Goal: Transaction & Acquisition: Obtain resource

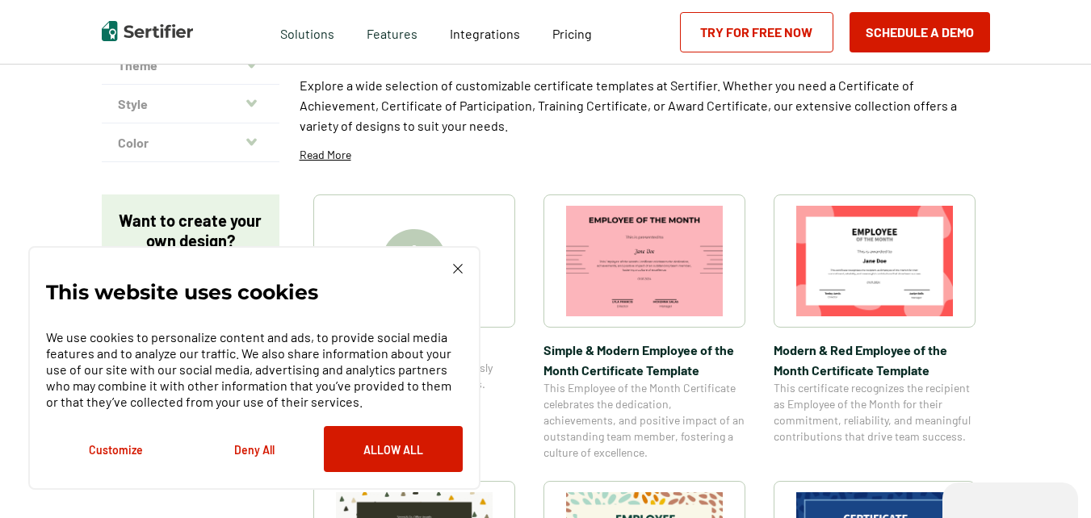
scroll to position [229, 0]
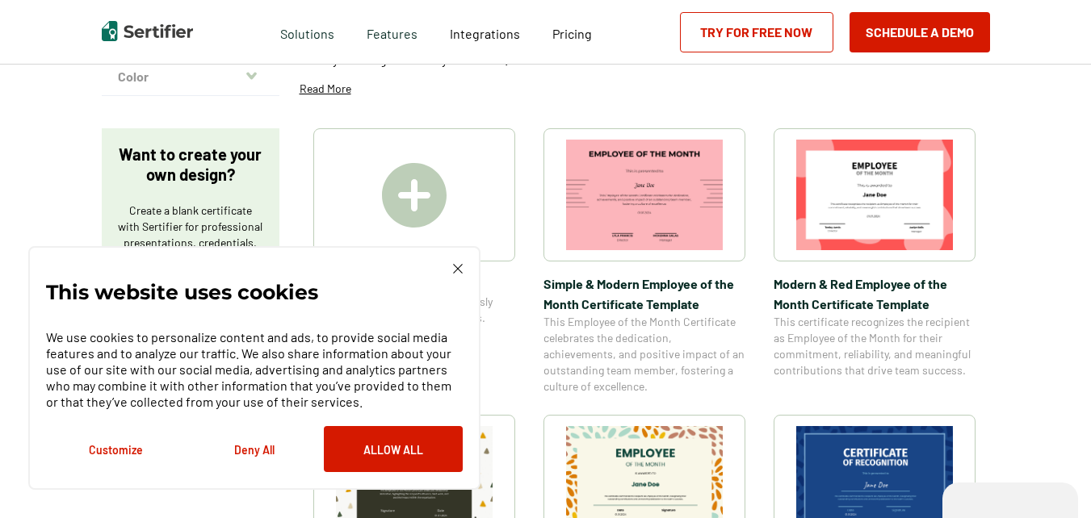
click at [450, 271] on div "This website uses cookies We use cookies to personalize content and ads, to pro…" at bounding box center [254, 368] width 417 height 208
click at [459, 265] on img at bounding box center [458, 269] width 10 height 10
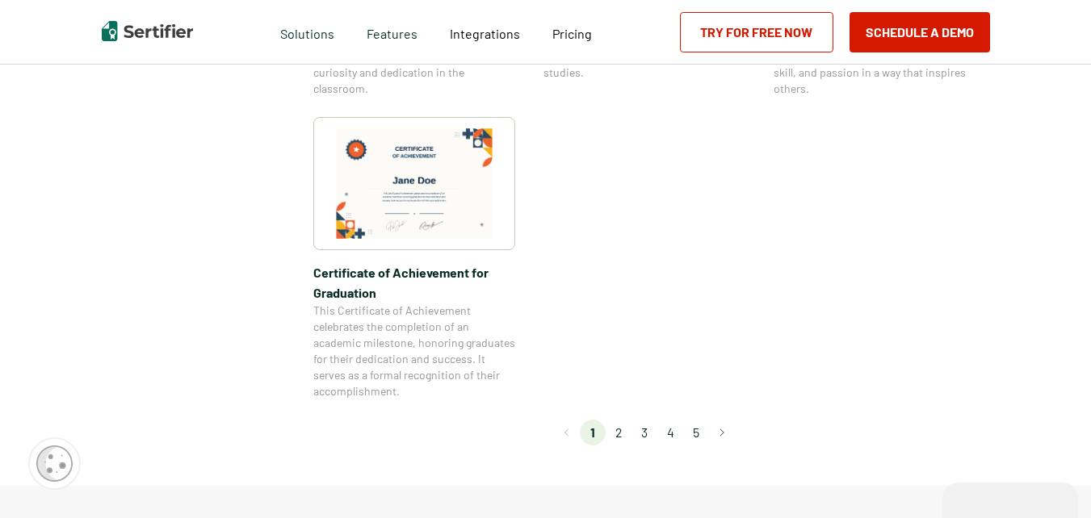
scroll to position [1570, 0]
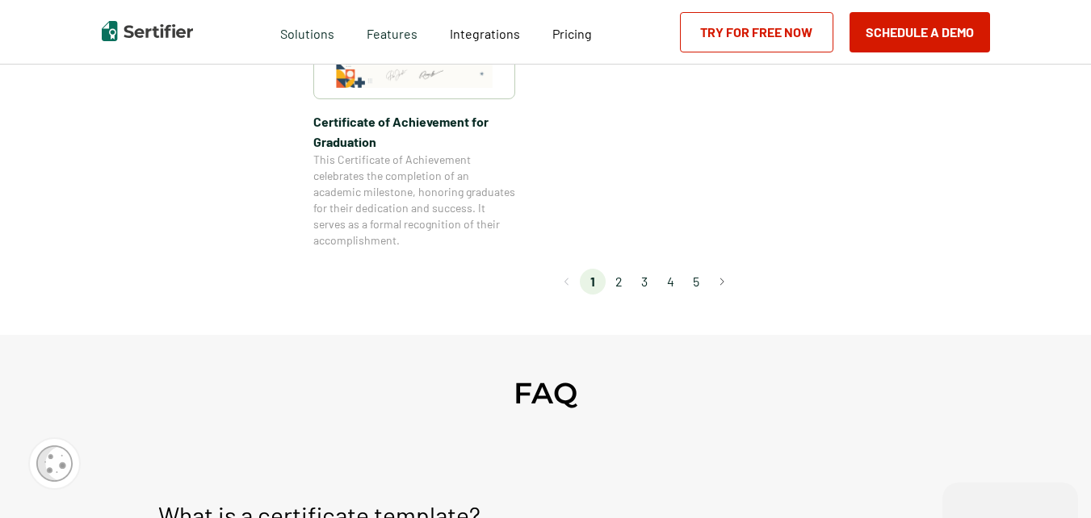
click at [622, 284] on li "2" at bounding box center [618, 282] width 26 height 26
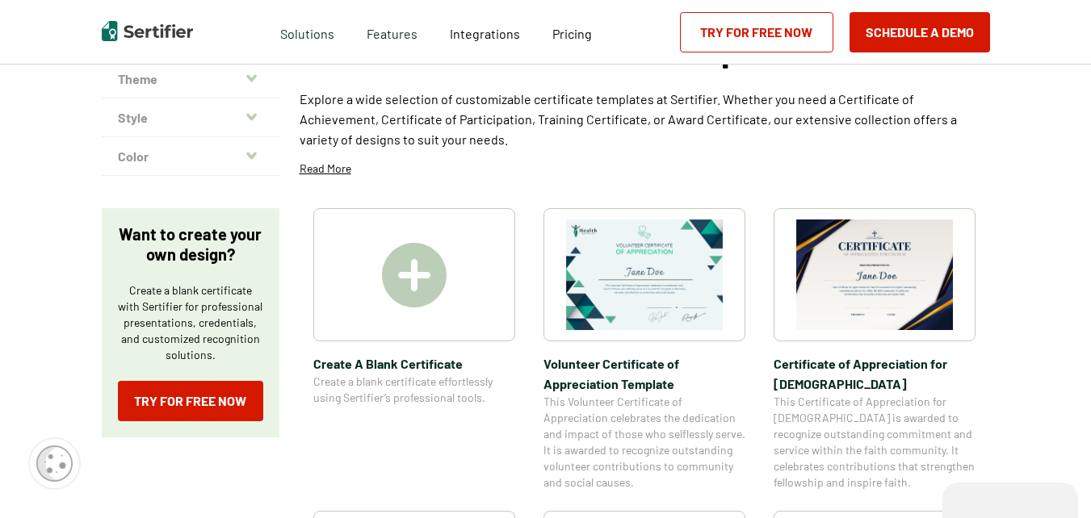
scroll to position [191, 0]
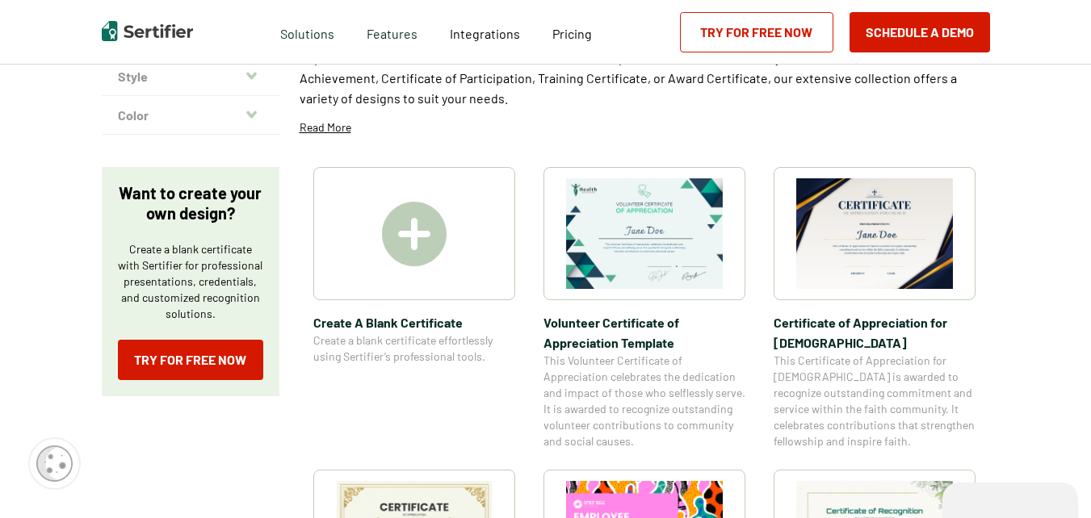
click at [878, 240] on img at bounding box center [874, 233] width 157 height 111
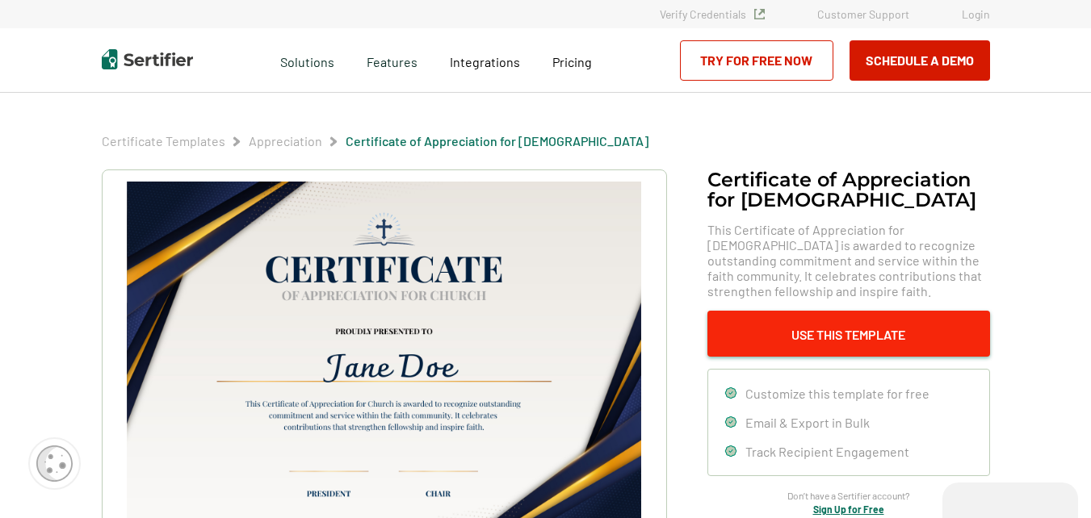
click at [840, 327] on button "Use This Template" at bounding box center [848, 334] width 283 height 46
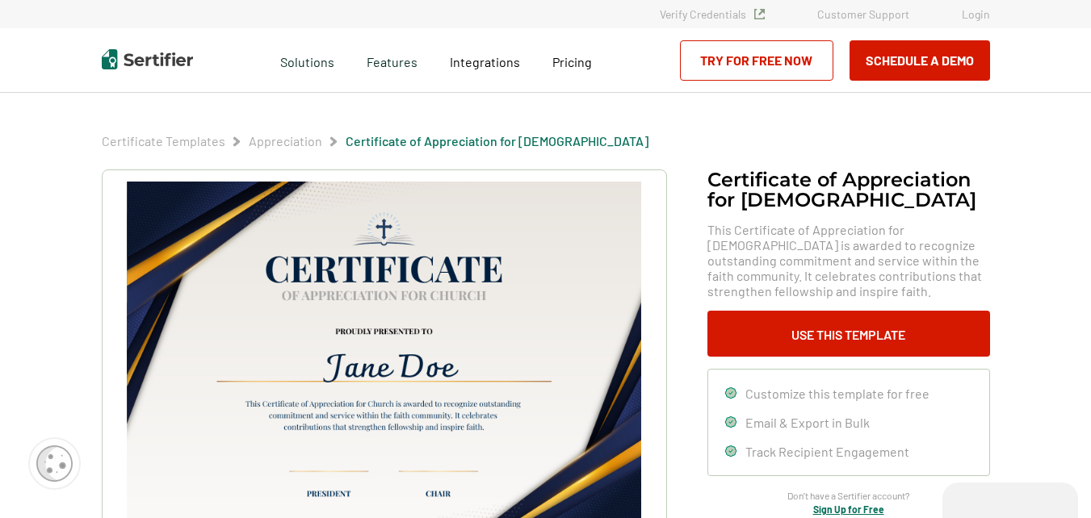
click at [811, 396] on span "Customize this template for free" at bounding box center [837, 393] width 184 height 15
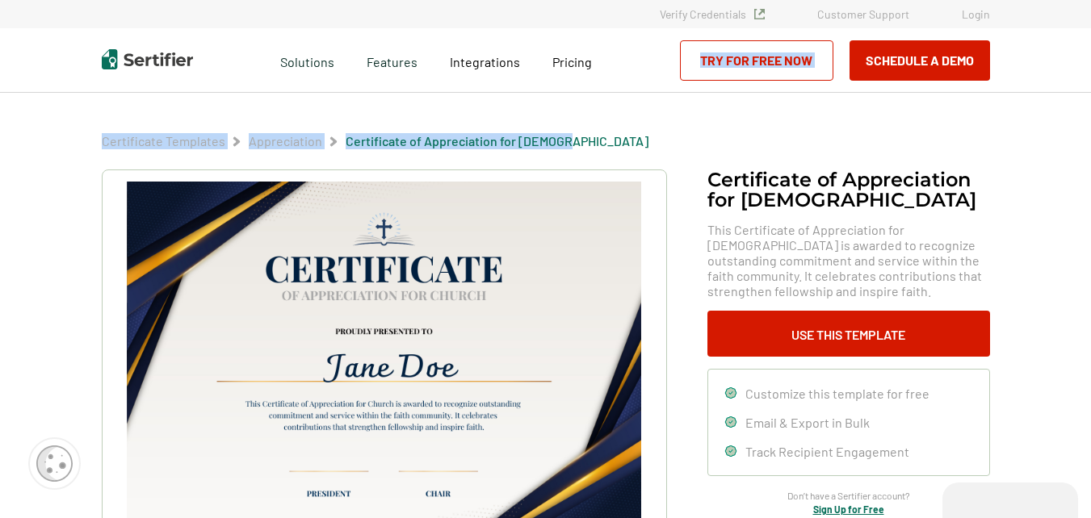
drag, startPoint x: 1090, startPoint y: 69, endPoint x: 1092, endPoint y: 96, distance: 26.8
click at [1090, 96] on html "Verify Credentials Customer Support Login Request A Demo Let us present you the…" at bounding box center [545, 259] width 1091 height 518
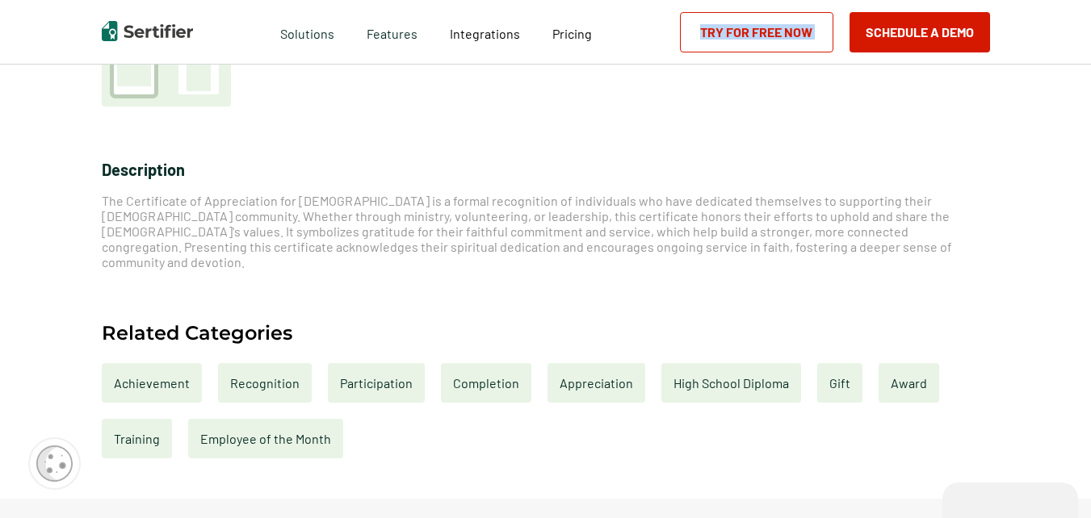
scroll to position [544, 0]
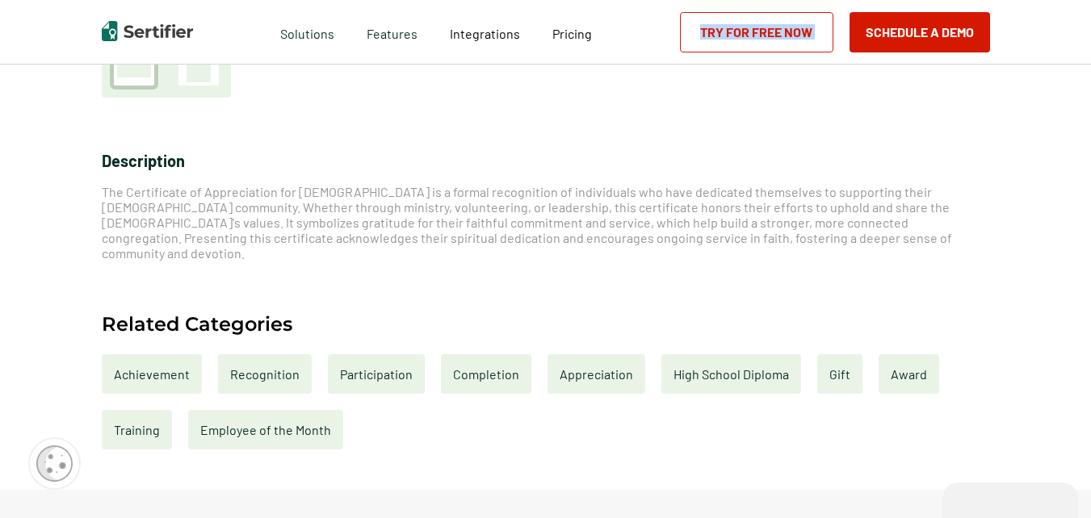
click at [588, 354] on div "Appreciation" at bounding box center [596, 374] width 98 height 40
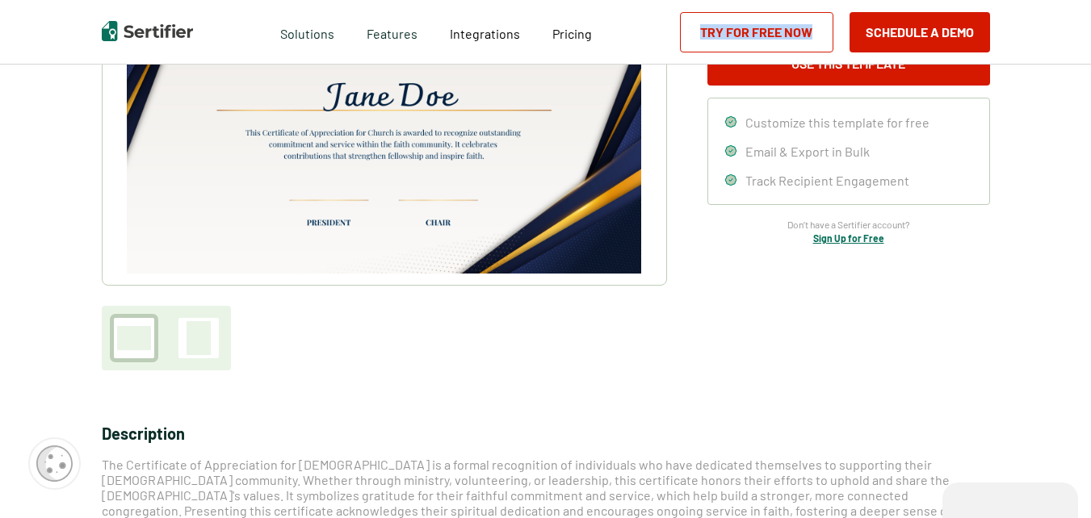
scroll to position [59, 0]
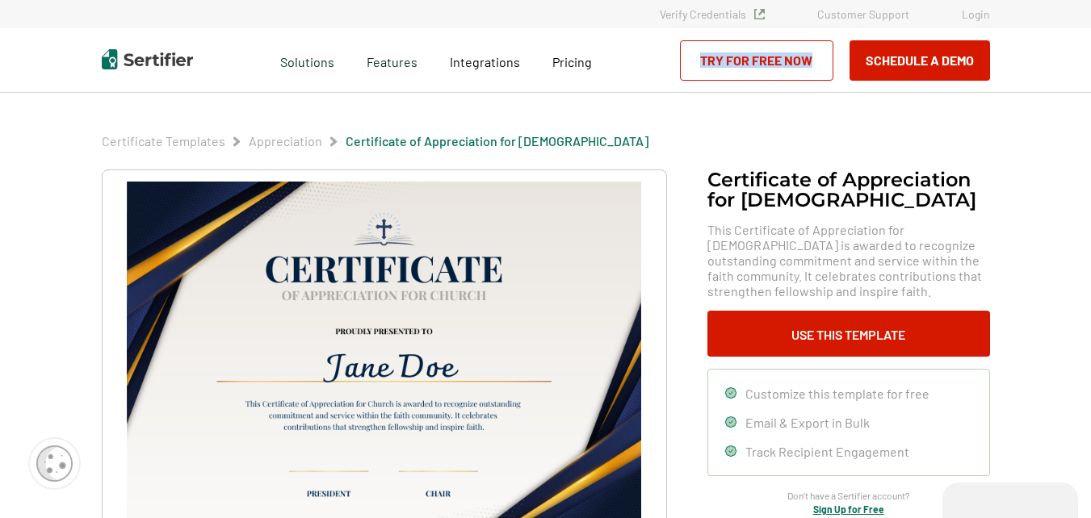
scroll to position [191, 0]
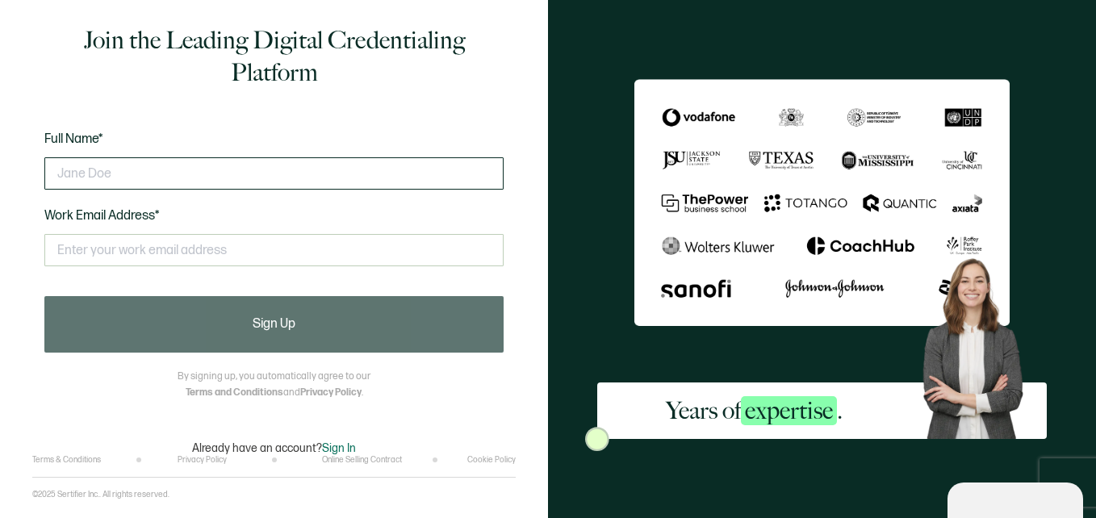
click at [155, 177] on input "text" at bounding box center [273, 173] width 459 height 32
type input "[PERSON_NAME]"
type input "[EMAIL_ADDRESS][DOMAIN_NAME]"
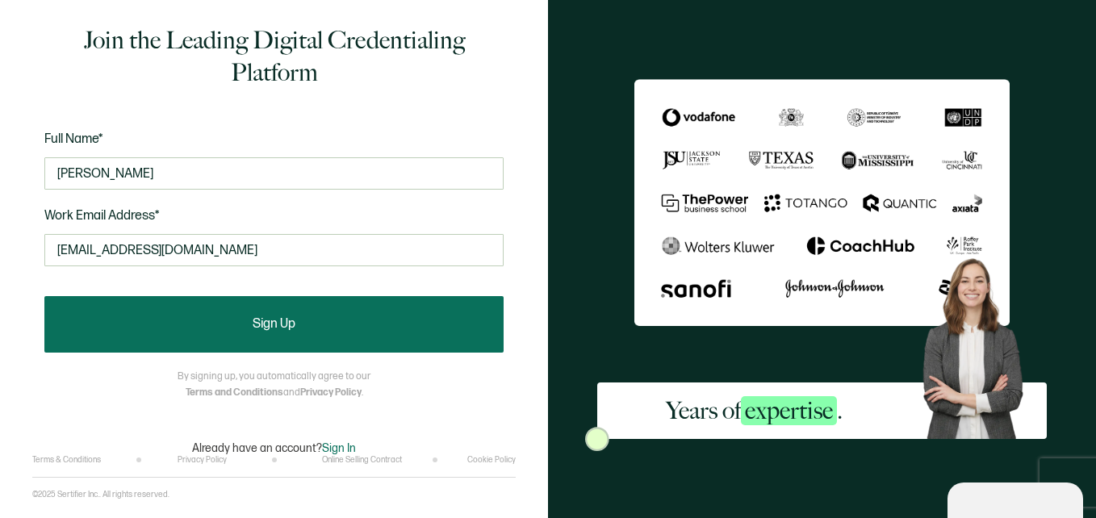
click at [265, 327] on span "Sign Up" at bounding box center [274, 324] width 43 height 13
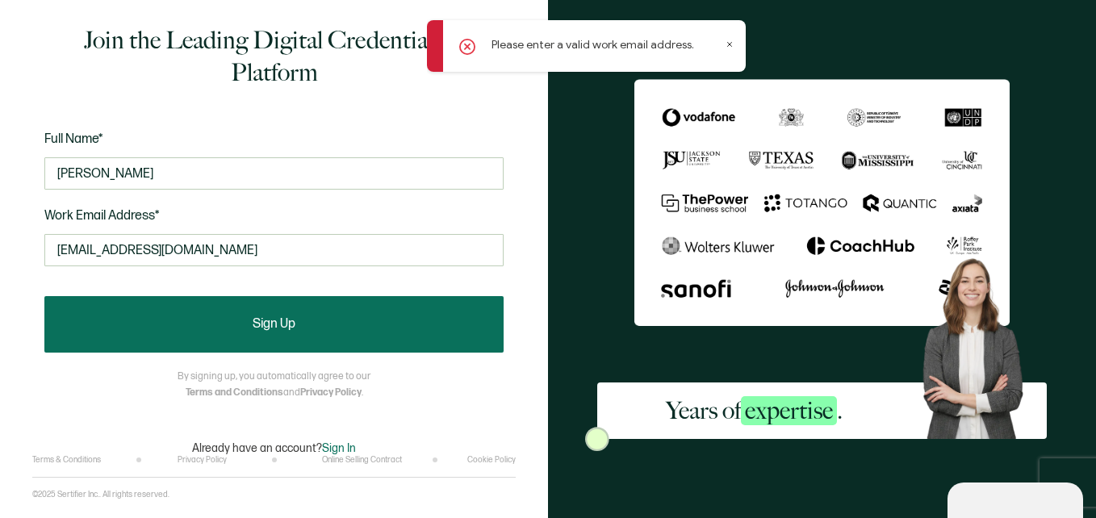
click at [280, 328] on span "Sign Up" at bounding box center [274, 324] width 43 height 13
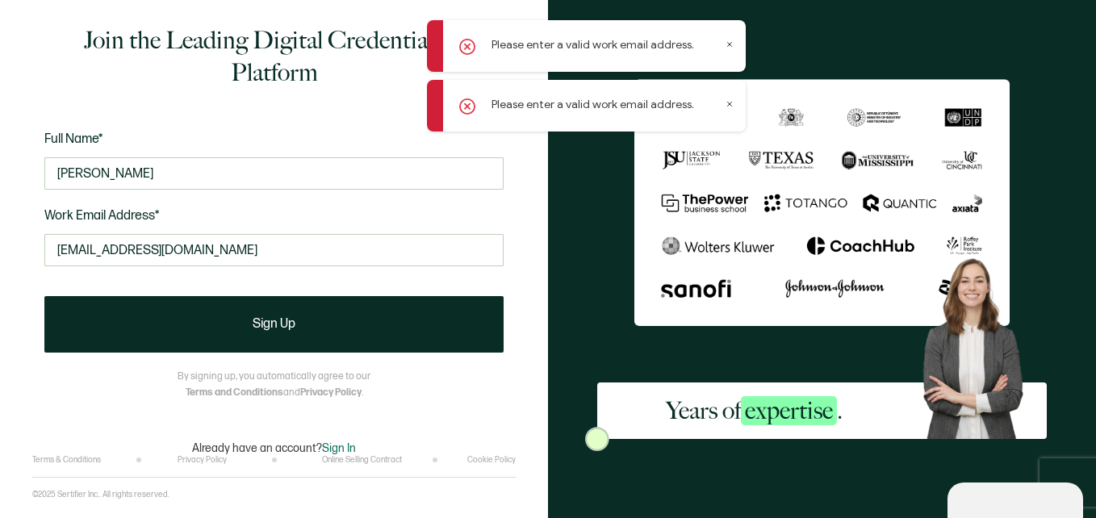
click at [731, 42] on icon at bounding box center [730, 44] width 8 height 8
